Goal: Task Accomplishment & Management: Use online tool/utility

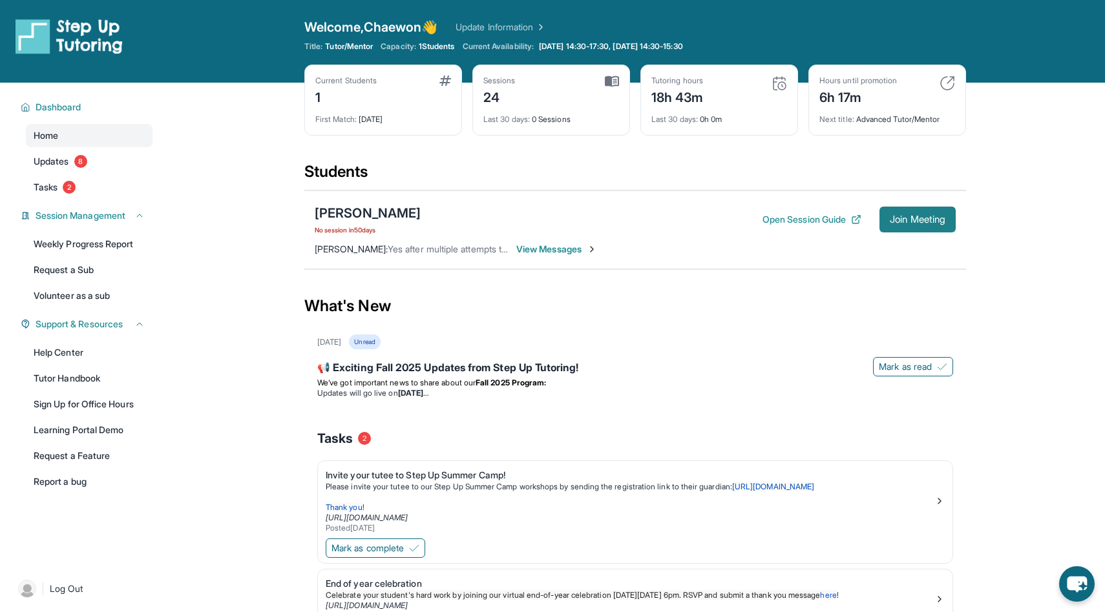
click at [930, 213] on button "Join Meeting" at bounding box center [917, 220] width 76 height 26
click at [939, 202] on div "[PERSON_NAME] No session [DATE] Open Session Guide Join Meeting [PERSON_NAME] :…" at bounding box center [635, 230] width 662 height 79
click at [938, 207] on button "Join Meeting" at bounding box center [917, 220] width 76 height 26
click at [919, 216] on span "Join Meeting" at bounding box center [918, 220] width 56 height 8
